Goal: Find specific page/section: Find specific page/section

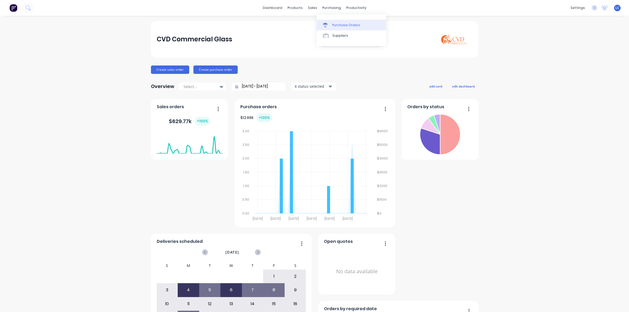
click at [329, 25] on div at bounding box center [327, 25] width 8 height 5
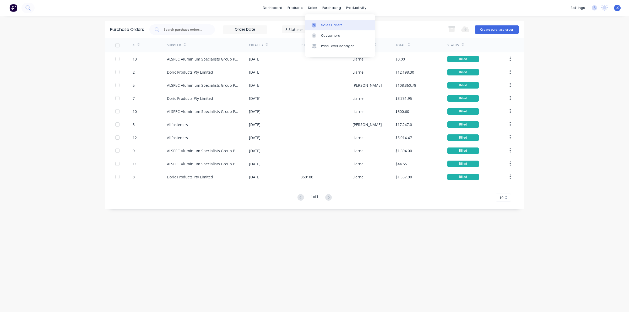
click at [313, 25] on icon at bounding box center [314, 25] width 5 height 5
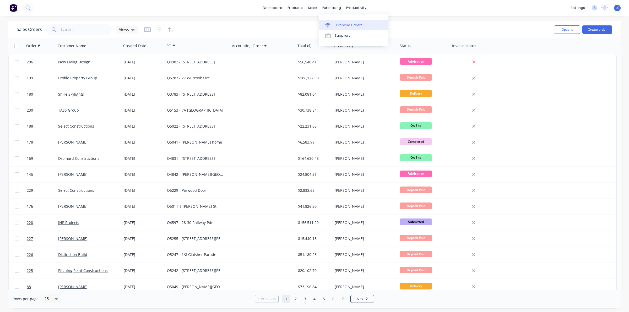
click at [336, 22] on link "Purchase Orders" at bounding box center [353, 25] width 69 height 10
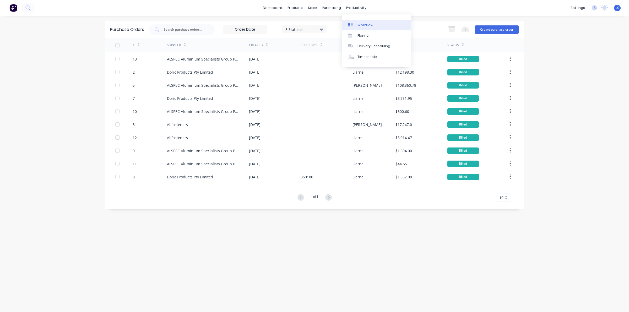
click at [366, 22] on link "Workflow" at bounding box center [376, 25] width 69 height 10
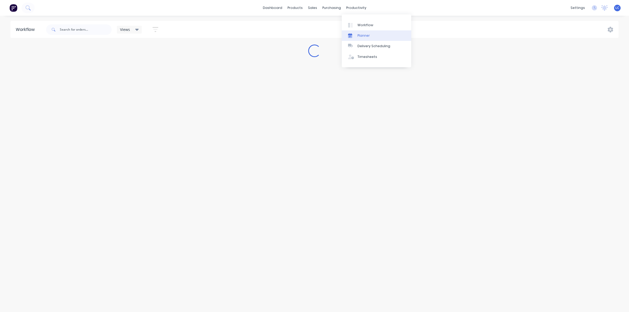
click at [355, 34] on div at bounding box center [352, 35] width 8 height 5
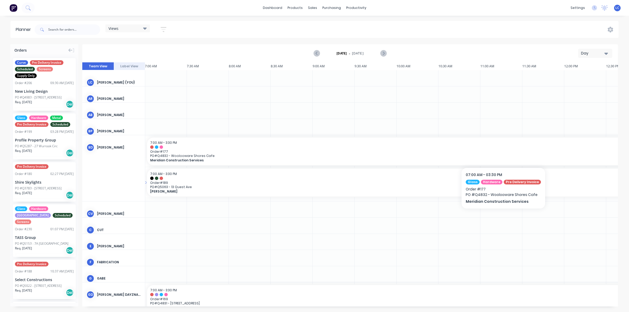
scroll to position [33, 0]
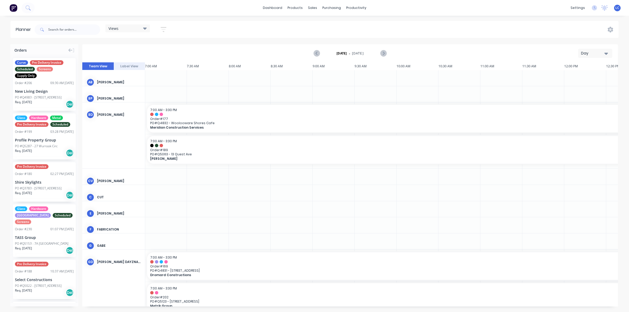
click at [144, 28] on icon at bounding box center [145, 29] width 4 height 2
click at [117, 78] on button "Factory" at bounding box center [137, 78] width 56 height 6
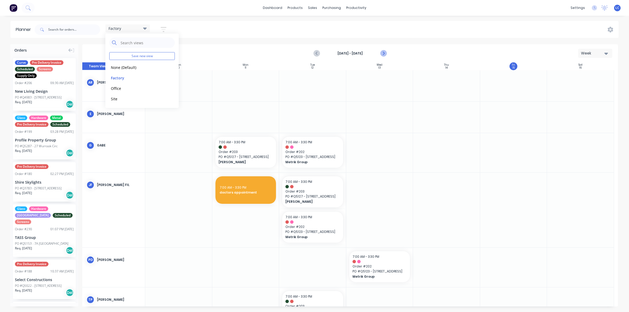
click at [383, 53] on icon "Next page" at bounding box center [383, 53] width 2 height 4
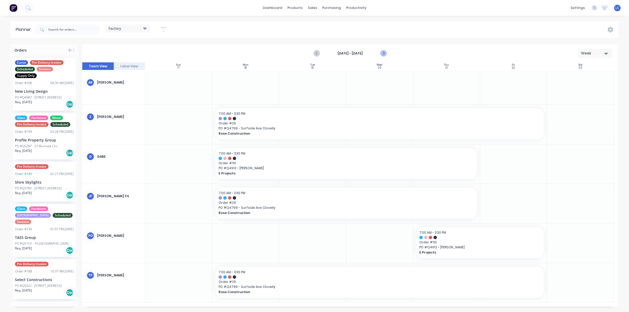
click at [382, 53] on icon "Next page" at bounding box center [383, 53] width 6 height 6
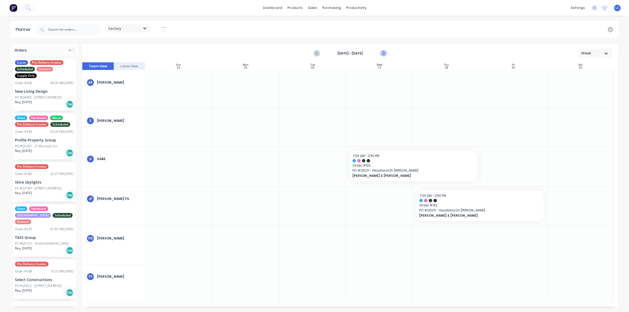
click at [382, 53] on icon "Next page" at bounding box center [383, 53] width 6 height 6
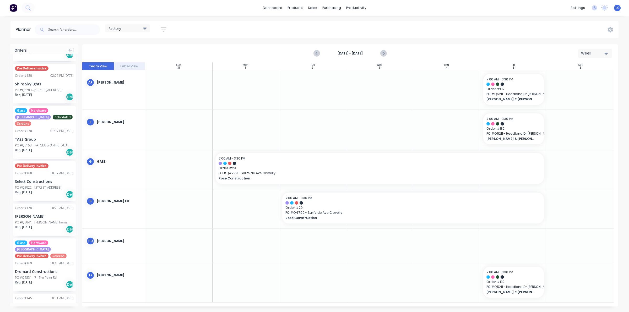
scroll to position [0, 0]
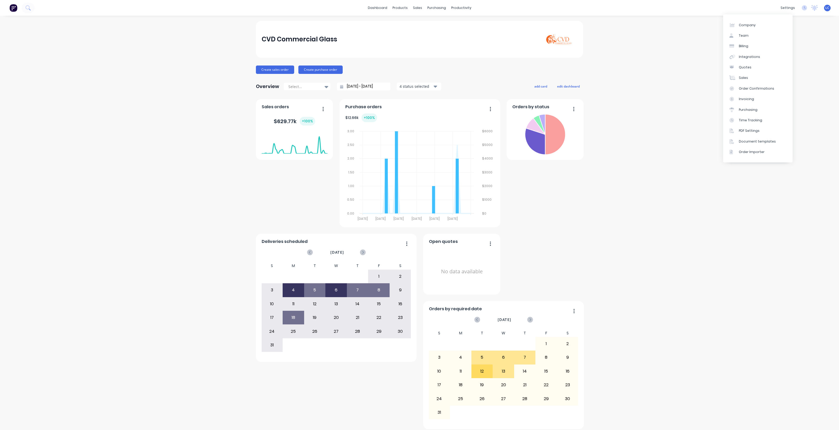
click at [749, 34] on link "Team" at bounding box center [757, 35] width 69 height 10
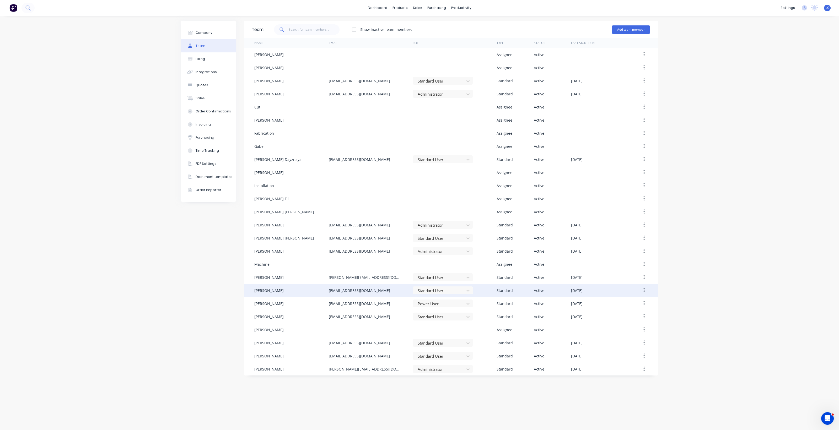
click at [283, 291] on div "[PERSON_NAME]" at bounding box center [268, 291] width 29 height 6
click at [642, 290] on button "button" at bounding box center [644, 290] width 12 height 9
click at [610, 322] on div "Delete" at bounding box center [625, 325] width 40 height 8
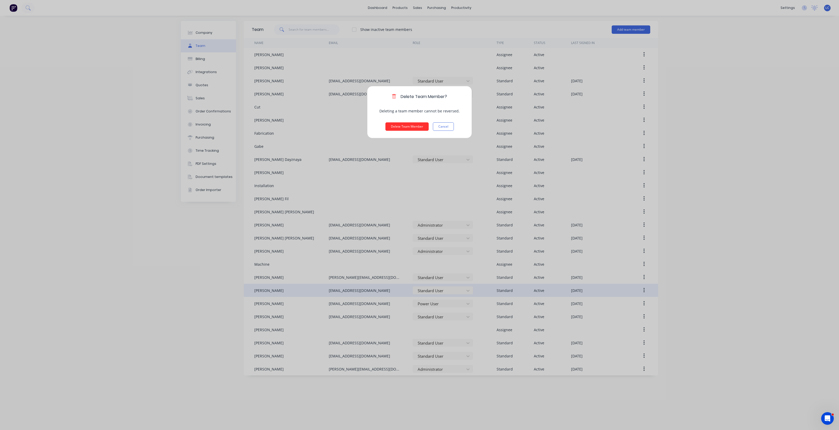
click at [409, 125] on button "Delete Team Member" at bounding box center [406, 126] width 43 height 8
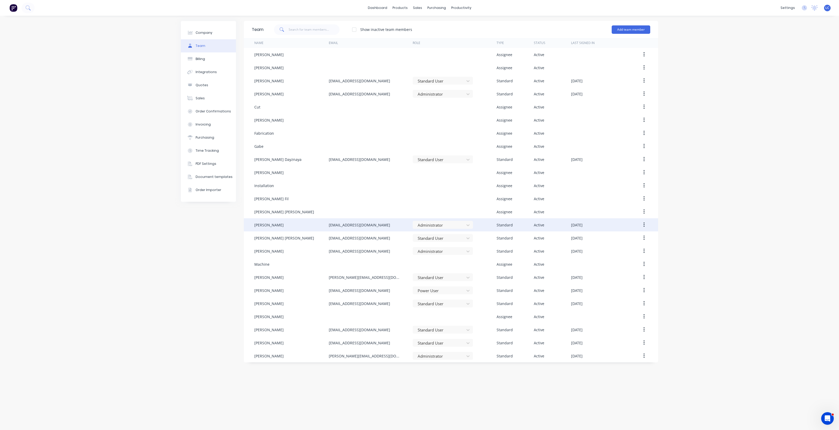
click at [644, 223] on button "button" at bounding box center [644, 224] width 12 height 9
click at [612, 257] on div "Delete" at bounding box center [625, 260] width 40 height 8
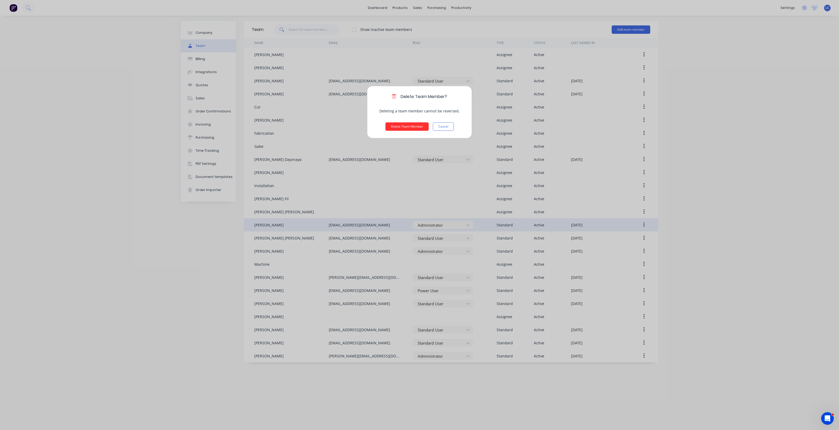
click at [406, 126] on button "Delete Team Member" at bounding box center [406, 126] width 43 height 8
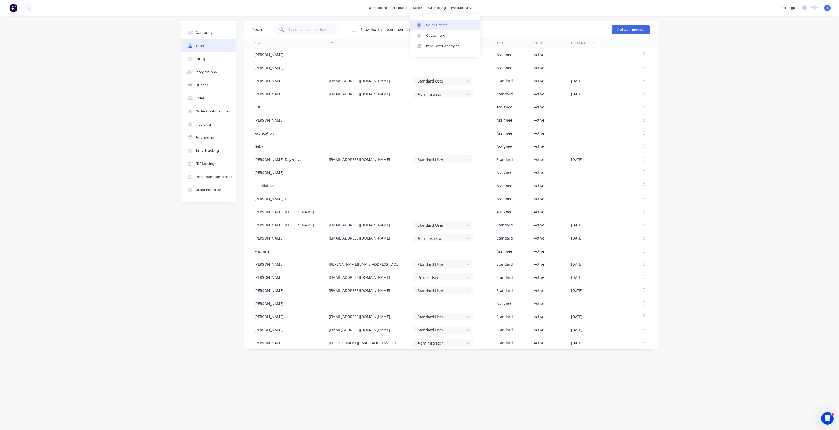
click at [435, 22] on link "Sales Orders" at bounding box center [444, 25] width 69 height 10
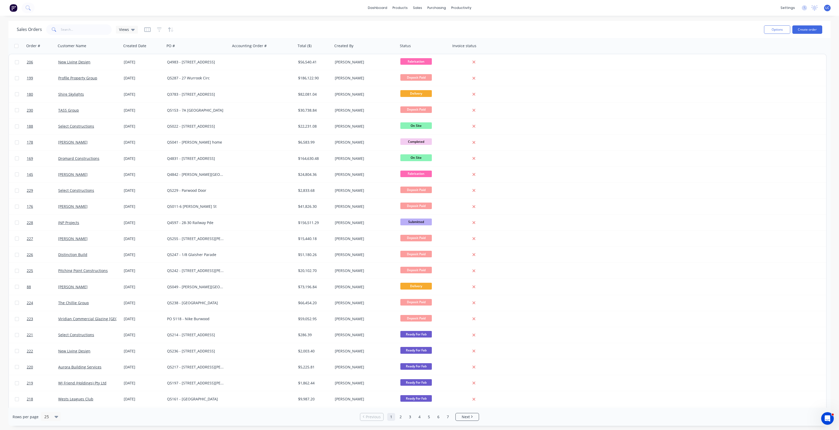
click at [689, 49] on div "Order # Customer Name Created Date PO # Accounting Order # Total ($) Created By…" at bounding box center [417, 46] width 818 height 16
click at [383, 8] on link "dashboard" at bounding box center [377, 8] width 25 height 8
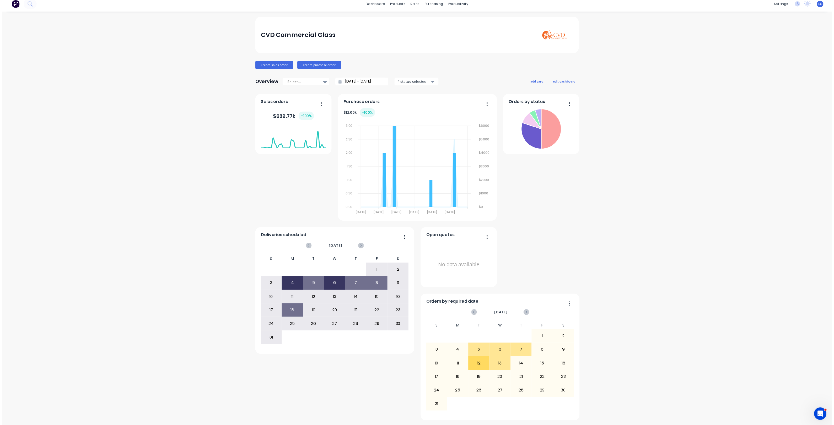
scroll to position [4, 0]
click at [464, 19] on div "Workflow" at bounding box center [468, 21] width 16 height 5
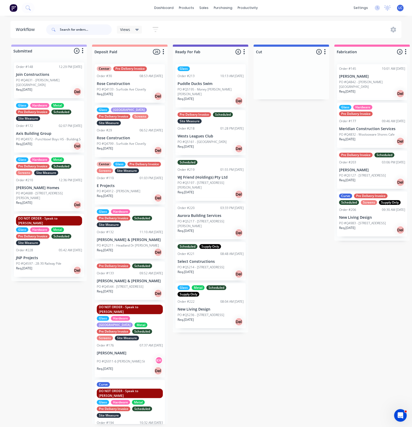
click at [73, 28] on input "text" at bounding box center [86, 29] width 52 height 10
click at [68, 31] on input "text" at bounding box center [86, 29] width 52 height 10
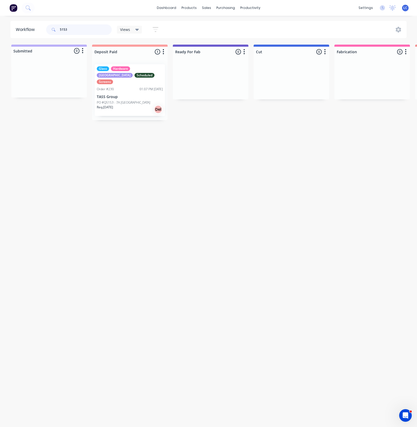
type input "5153"
click at [112, 87] on div "Order #230" at bounding box center [105, 89] width 17 height 5
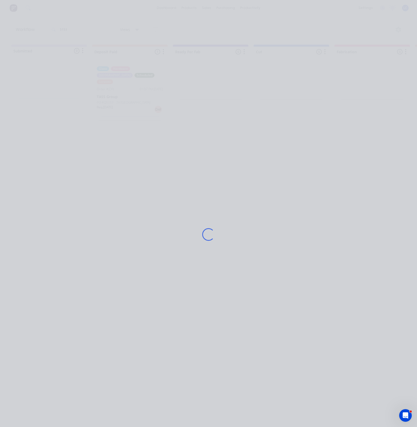
click at [112, 85] on div "Loading..." at bounding box center [208, 234] width 307 height 427
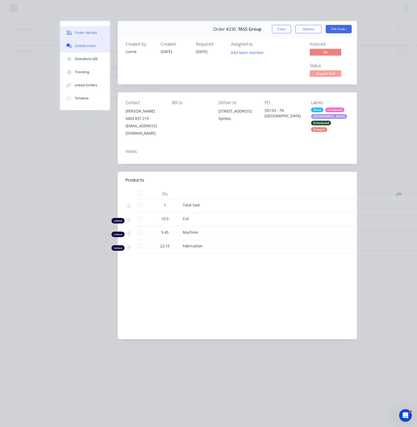
click at [88, 45] on div "Collaborate" at bounding box center [85, 46] width 21 height 5
